Goal: Task Accomplishment & Management: Manage account settings

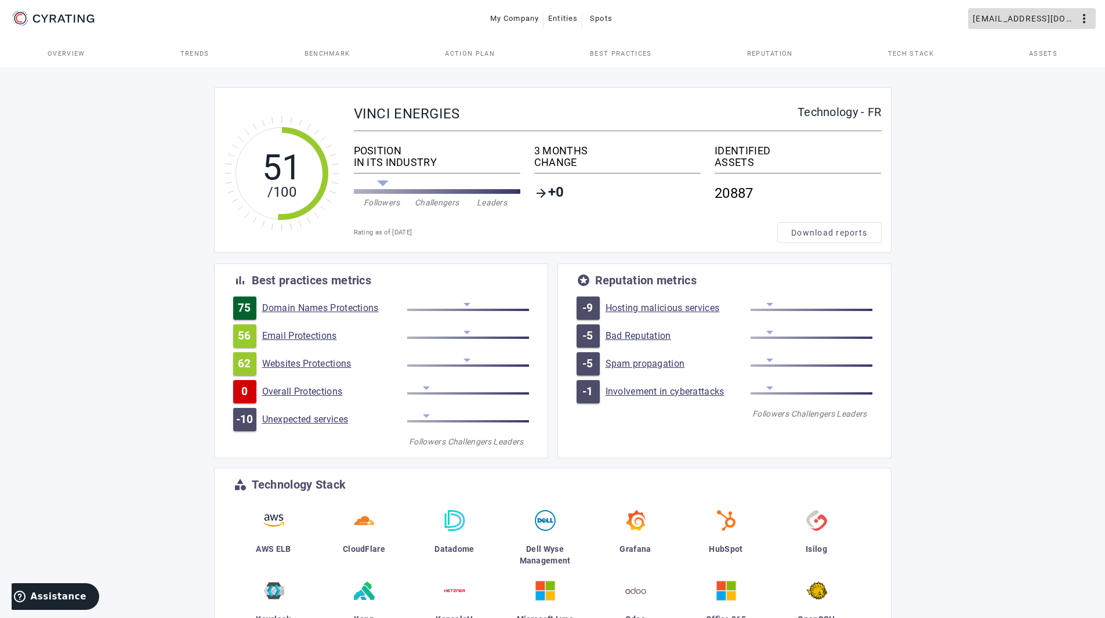
click at [1026, 15] on span "[EMAIL_ADDRESS][DOMAIN_NAME]" at bounding box center [1025, 18] width 104 height 19
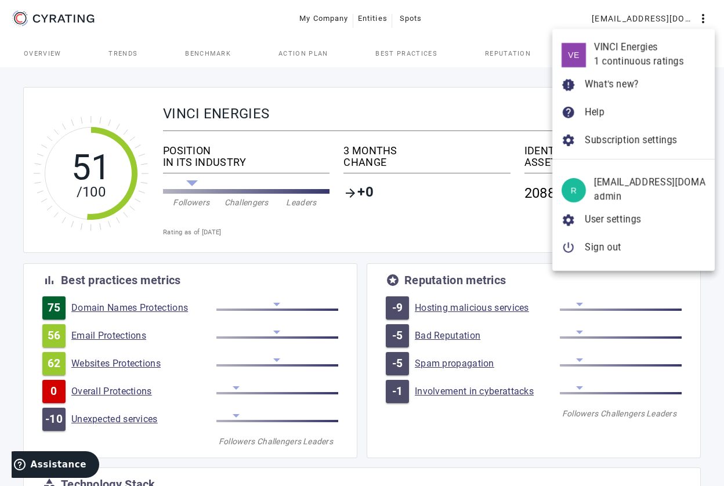
click at [437, 468] on div at bounding box center [362, 243] width 724 height 486
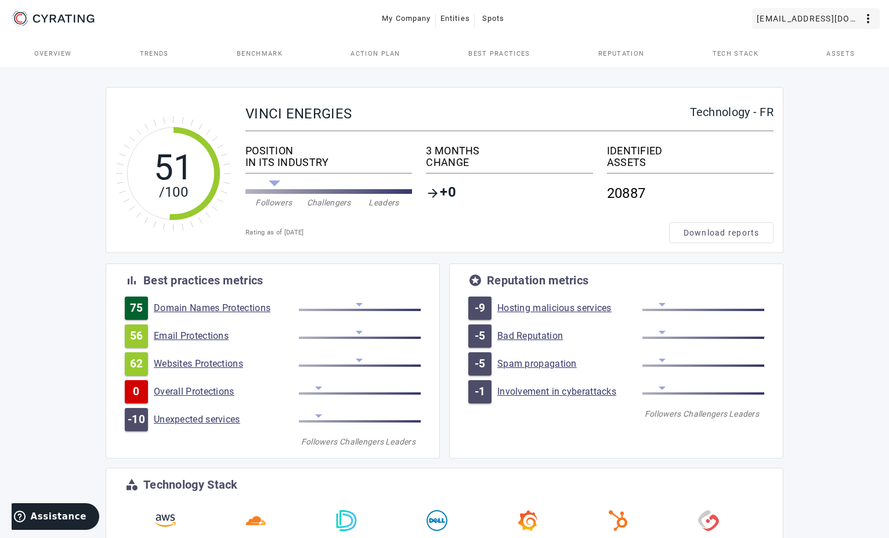
click at [873, 23] on mat-icon "more_vert" at bounding box center [868, 19] width 14 height 14
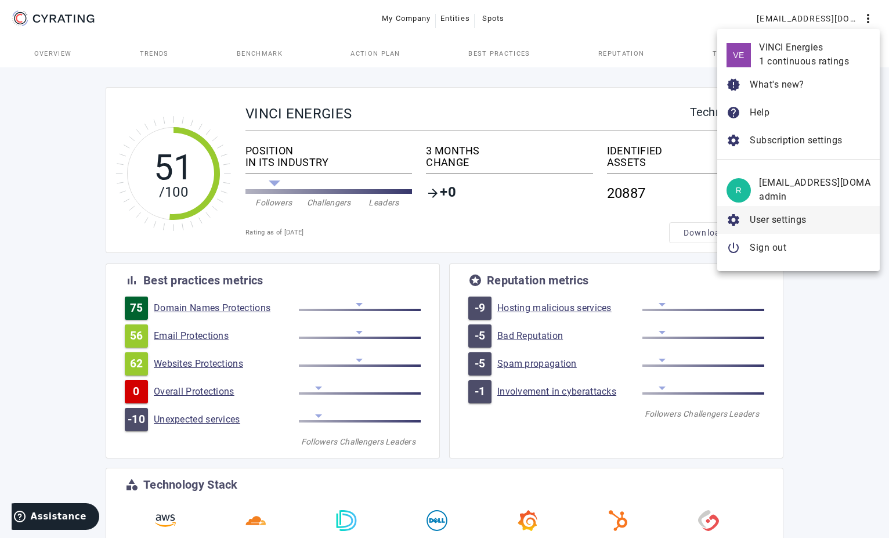
click at [783, 219] on span "User settings" at bounding box center [778, 219] width 57 height 11
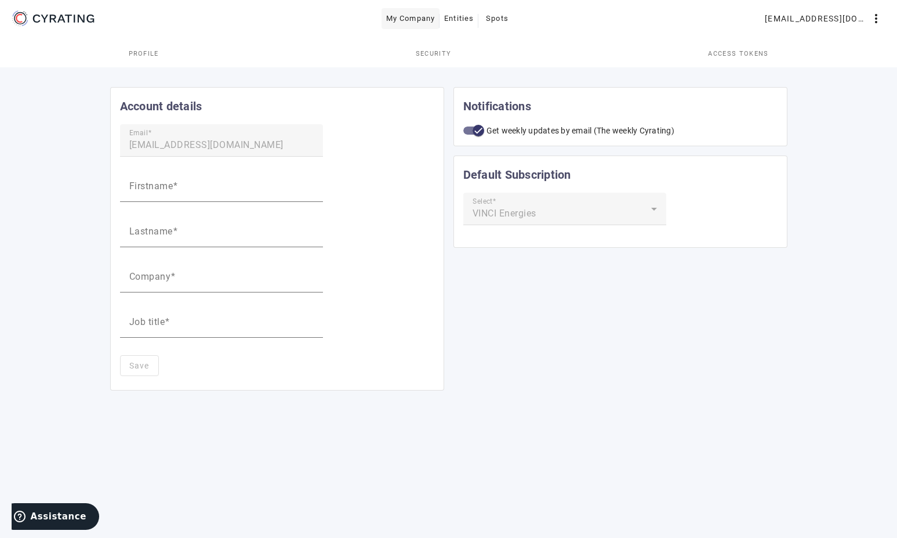
click at [411, 19] on span "My Company" at bounding box center [410, 18] width 49 height 19
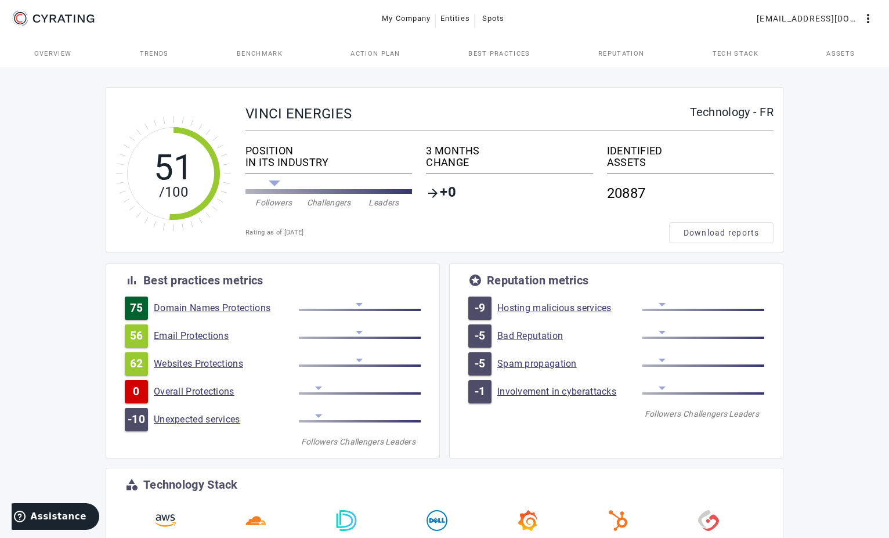
click at [828, 48] on span "Assets" at bounding box center [840, 53] width 28 height 28
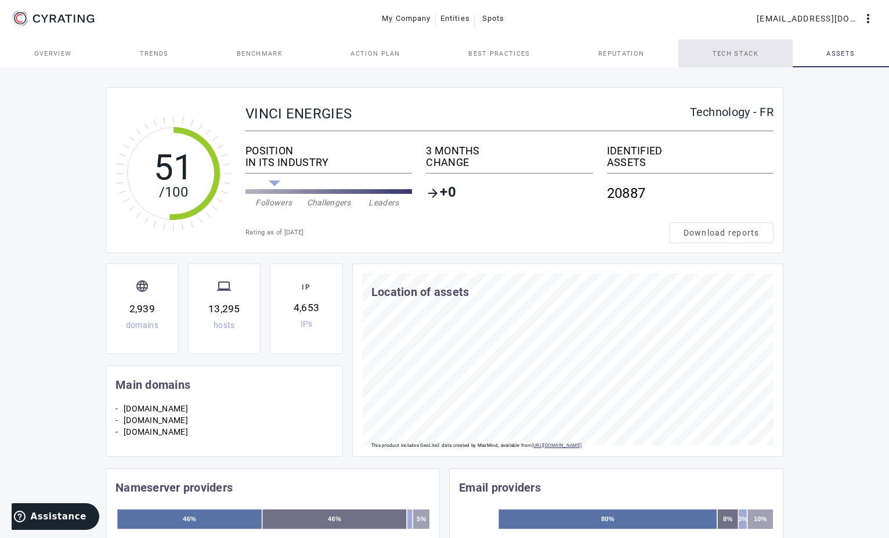
click at [743, 57] on span "Tech Stack" at bounding box center [735, 53] width 46 height 28
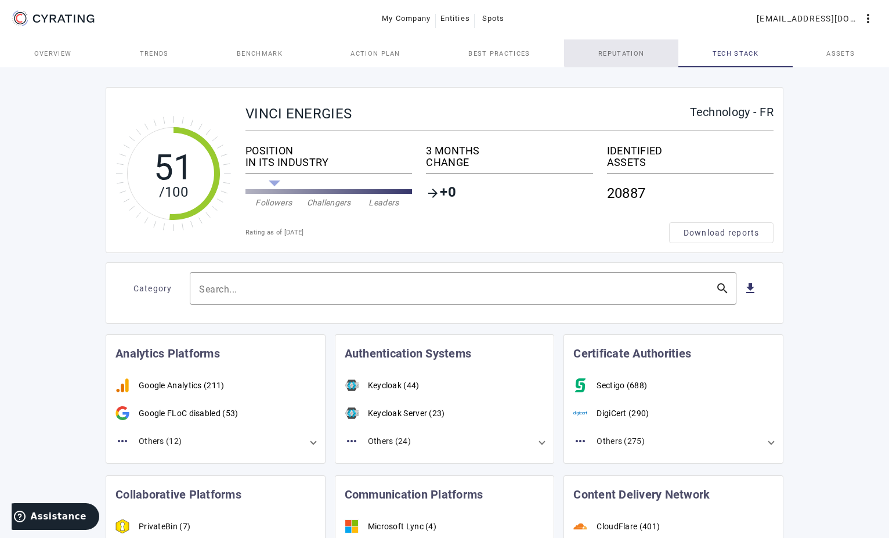
click at [638, 49] on span "Reputation" at bounding box center [621, 53] width 46 height 28
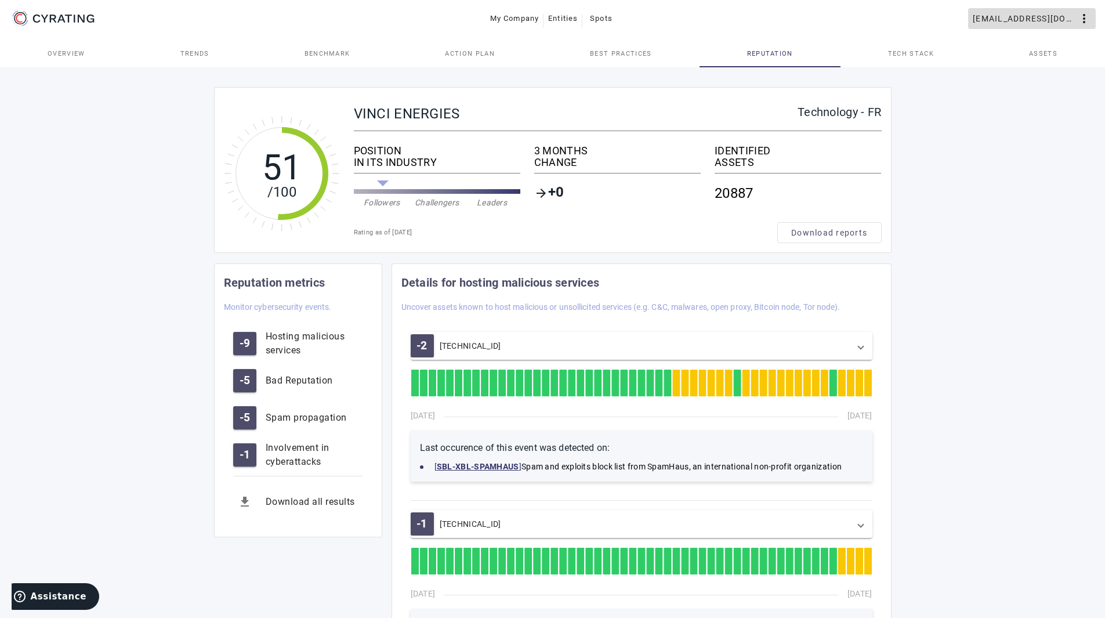
click at [1088, 19] on mat-icon "more_vert" at bounding box center [1084, 19] width 14 height 14
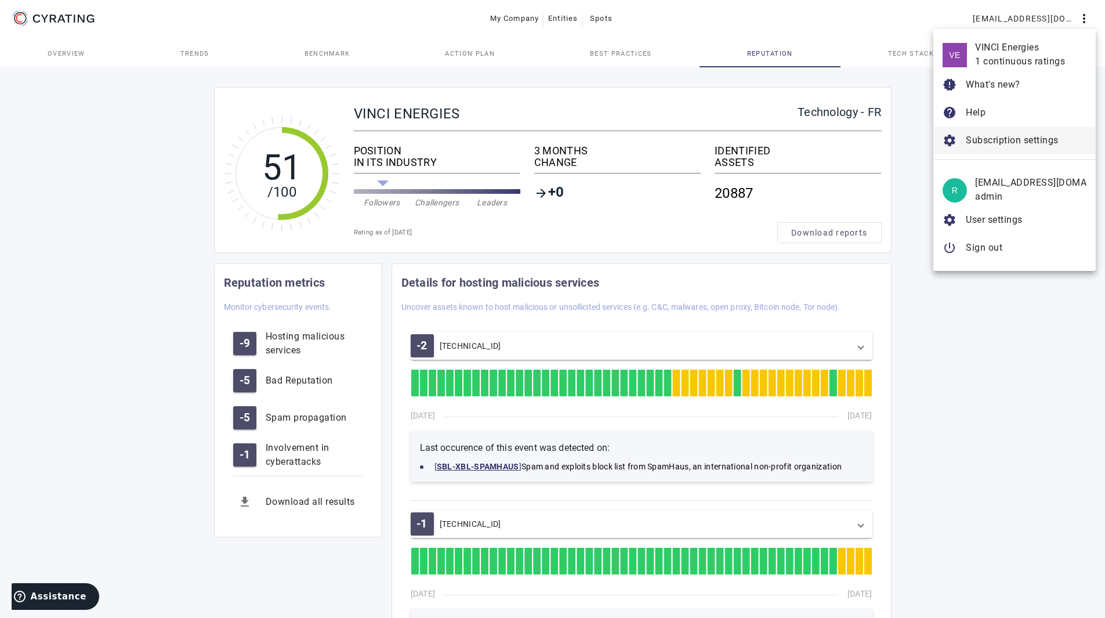
click at [998, 143] on span "Subscription settings" at bounding box center [1012, 140] width 93 height 11
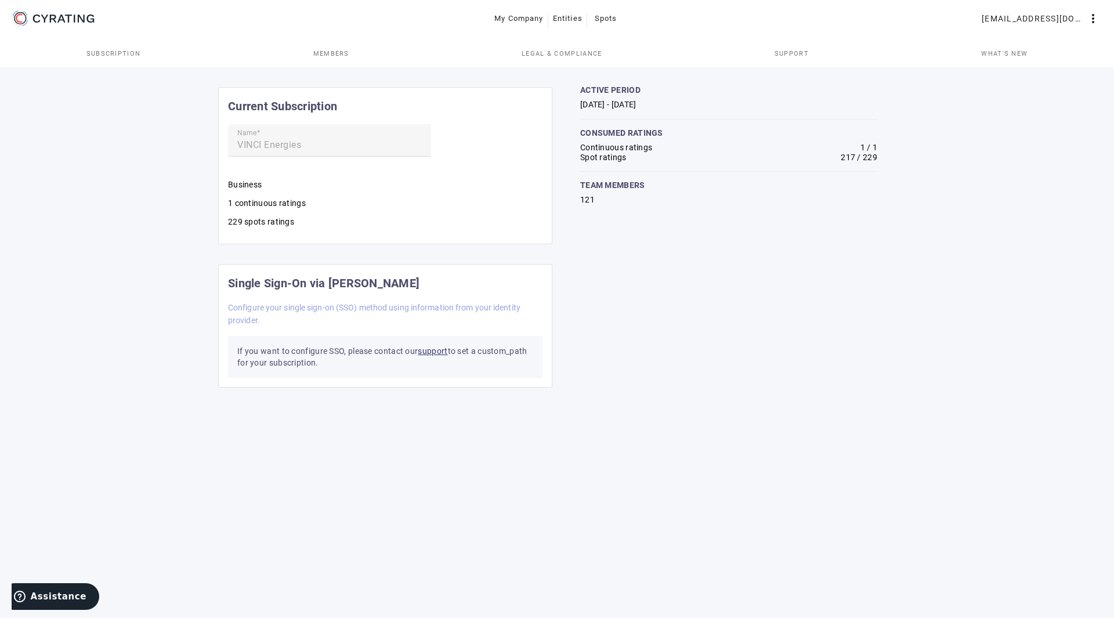
click at [335, 59] on span "Members" at bounding box center [331, 53] width 36 height 28
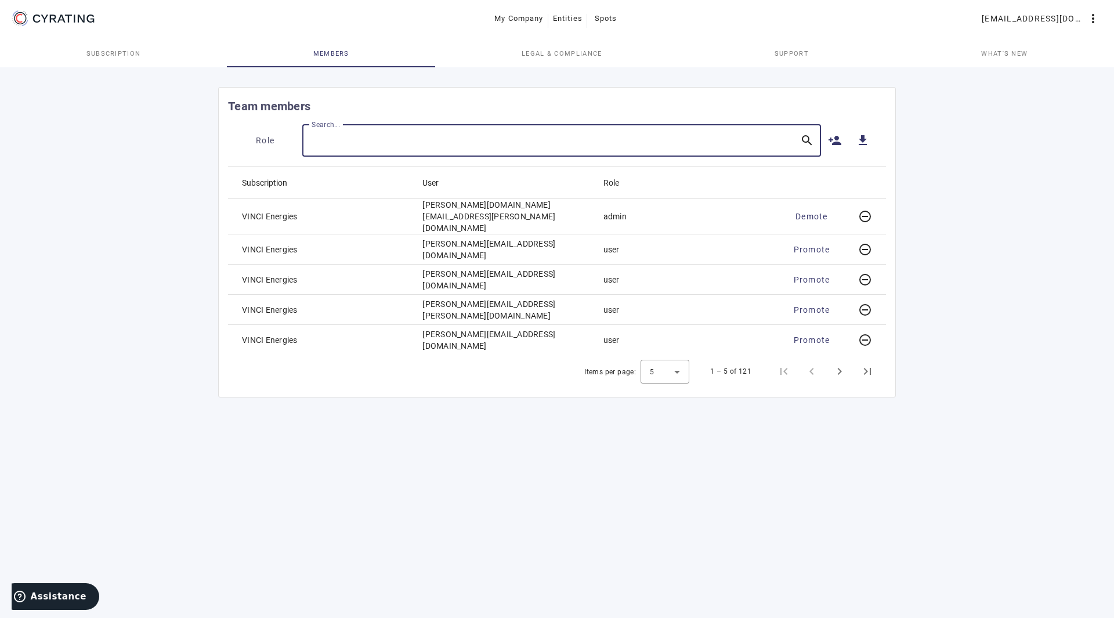
click at [370, 146] on input "Search..." at bounding box center [551, 140] width 479 height 14
click at [417, 140] on input "sebasti" at bounding box center [551, 140] width 479 height 14
type input "sebasti"
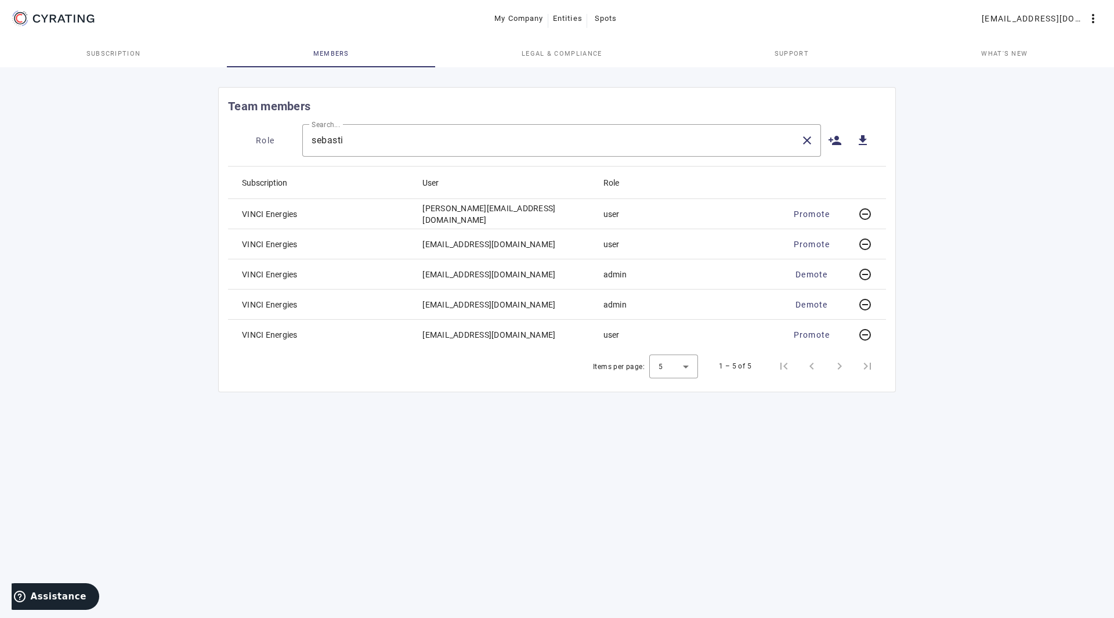
drag, startPoint x: 422, startPoint y: 271, endPoint x: 582, endPoint y: 302, distance: 162.9
click at [582, 302] on mat-table "Subscription User Role VINCI Energies [PERSON_NAME][EMAIL_ADDRESS][DOMAIN_NAME]…" at bounding box center [557, 257] width 658 height 183
click at [582, 302] on mat-cell "[EMAIL_ADDRESS][DOMAIN_NAME]" at bounding box center [503, 304] width 180 height 30
drag, startPoint x: 557, startPoint y: 309, endPoint x: 423, endPoint y: 294, distance: 134.9
click at [423, 294] on mat-cell "[EMAIL_ADDRESS][DOMAIN_NAME]" at bounding box center [503, 304] width 180 height 30
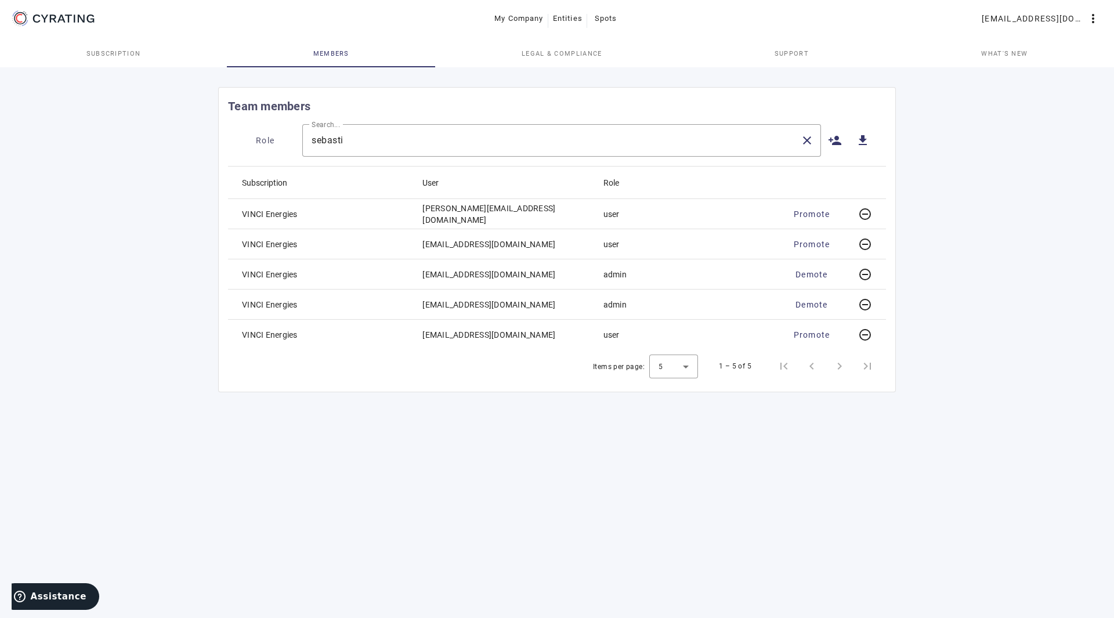
click at [423, 294] on mat-cell "[EMAIL_ADDRESS][DOMAIN_NAME]" at bounding box center [503, 304] width 180 height 30
